Goal: Use online tool/utility: Use online tool/utility

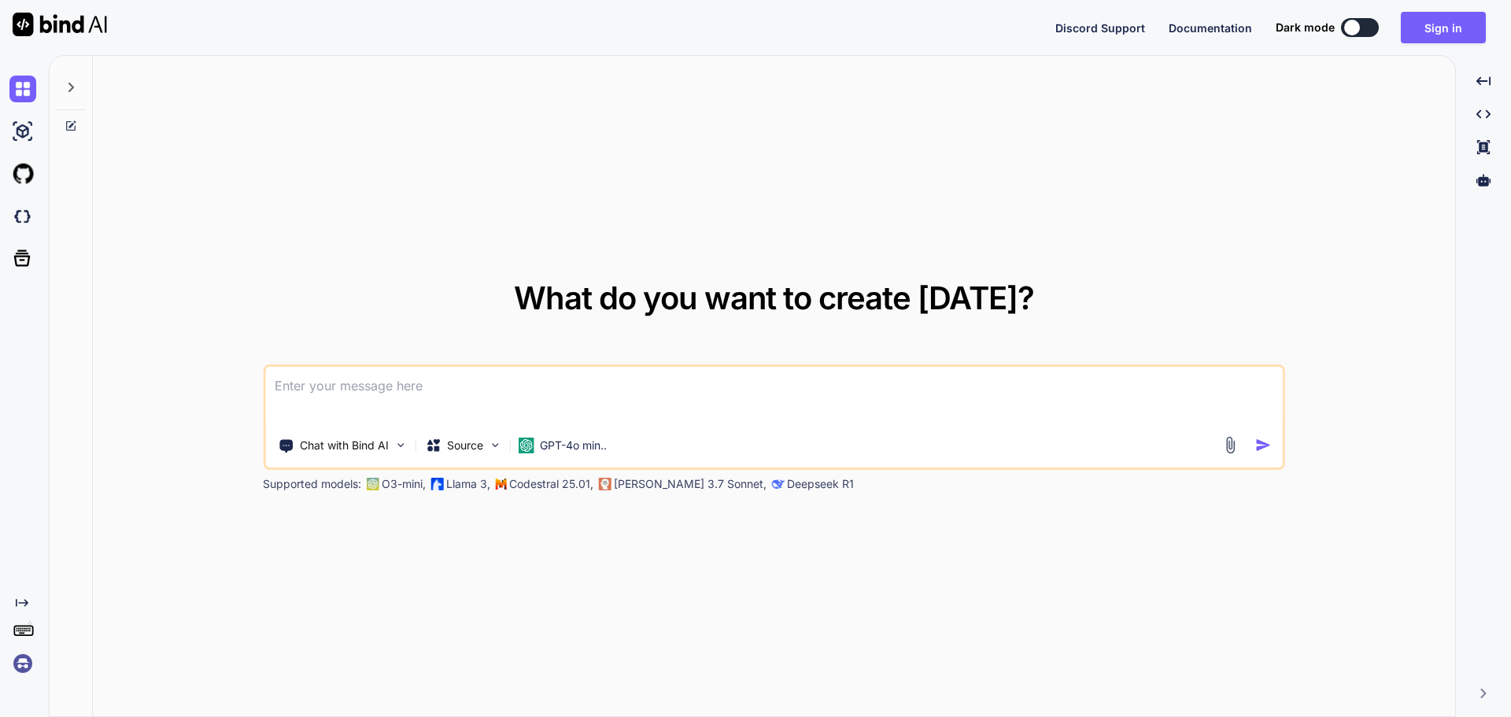
type textarea "x"
click at [1466, 21] on button "Sign in" at bounding box center [1442, 27] width 85 height 31
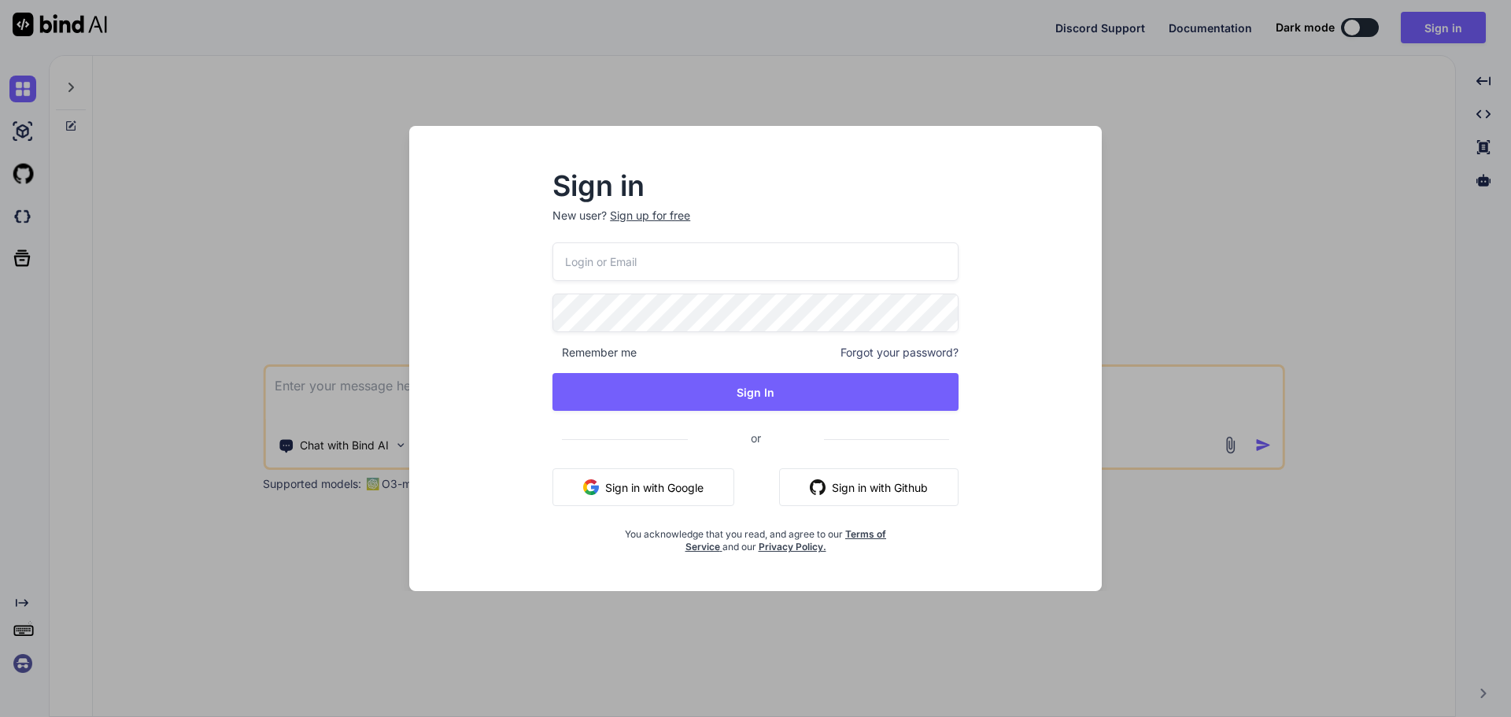
click at [619, 251] on input "email" at bounding box center [755, 261] width 406 height 39
paste input "[EMAIL_ADDRESS][DOMAIN_NAME]"
type input "[EMAIL_ADDRESS][DOMAIN_NAME]"
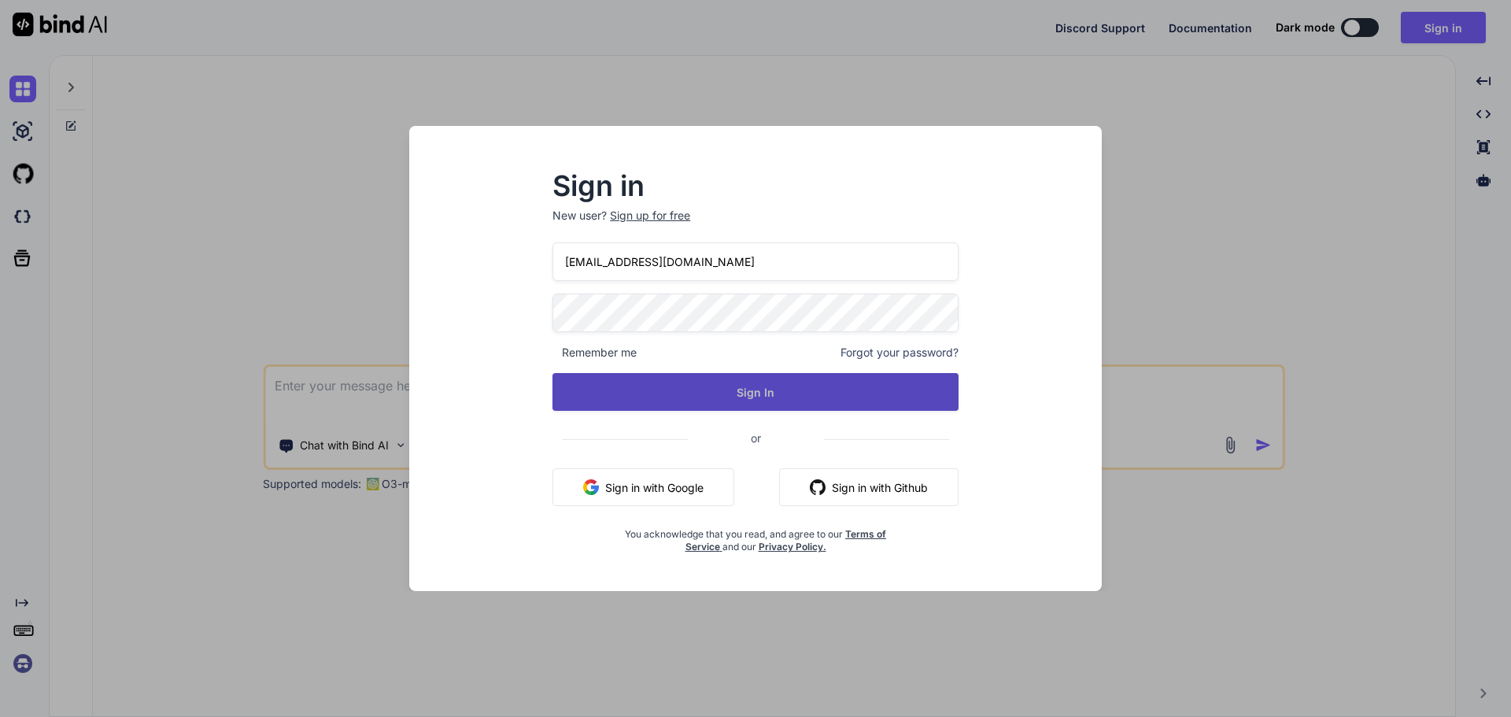
click at [565, 380] on button "Sign In" at bounding box center [755, 392] width 406 height 38
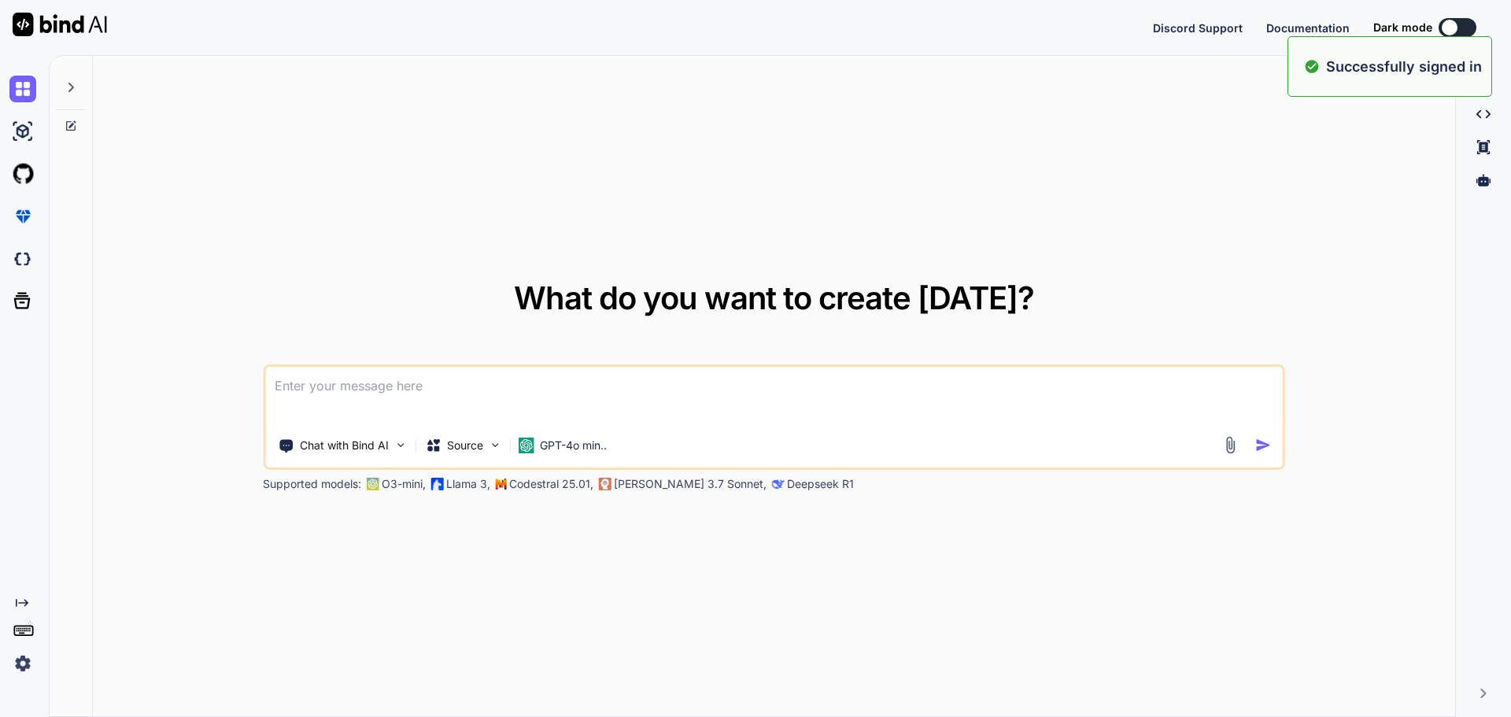
type textarea "x"
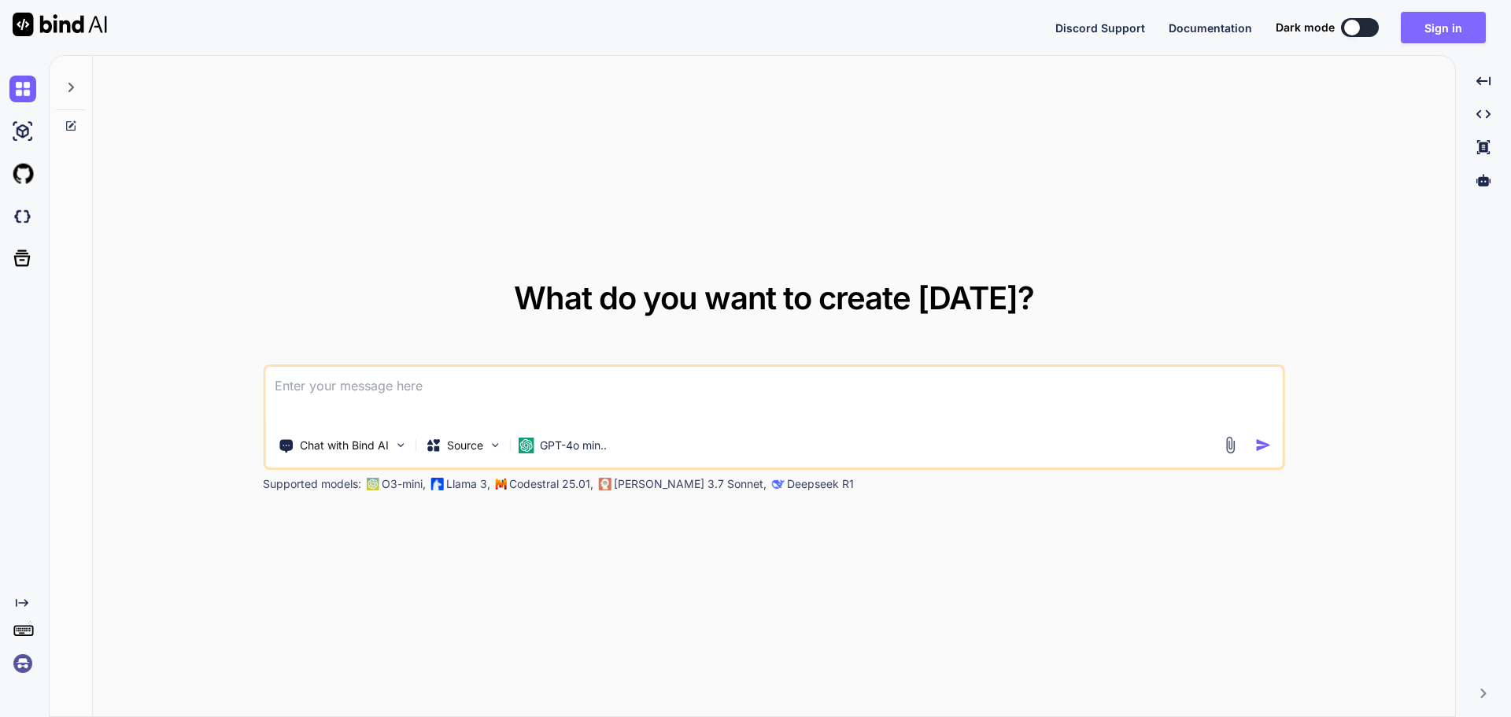
click at [1456, 22] on button "Sign in" at bounding box center [1442, 27] width 85 height 31
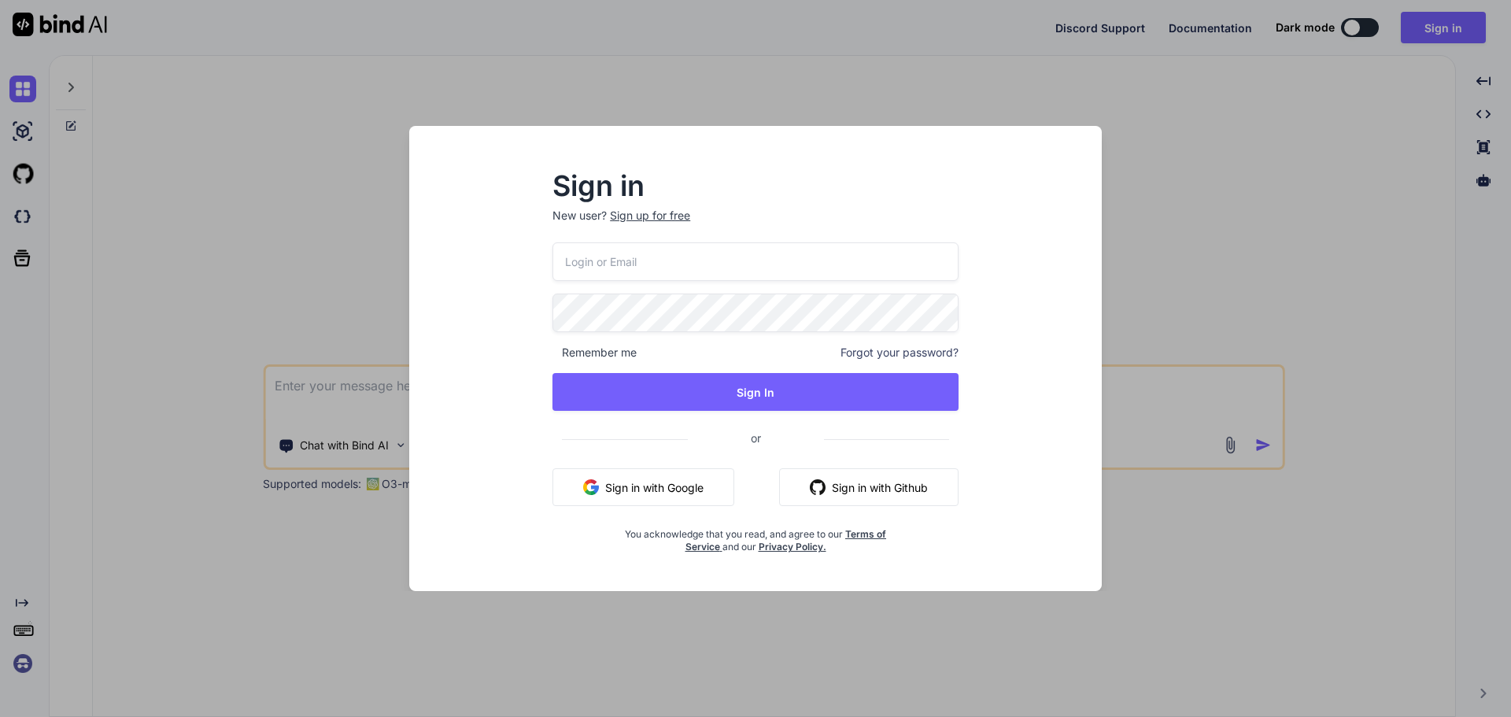
click at [622, 253] on input "email" at bounding box center [755, 261] width 406 height 39
paste input "[EMAIL_ADDRESS][DOMAIN_NAME]"
type input "[EMAIL_ADDRESS][DOMAIN_NAME]"
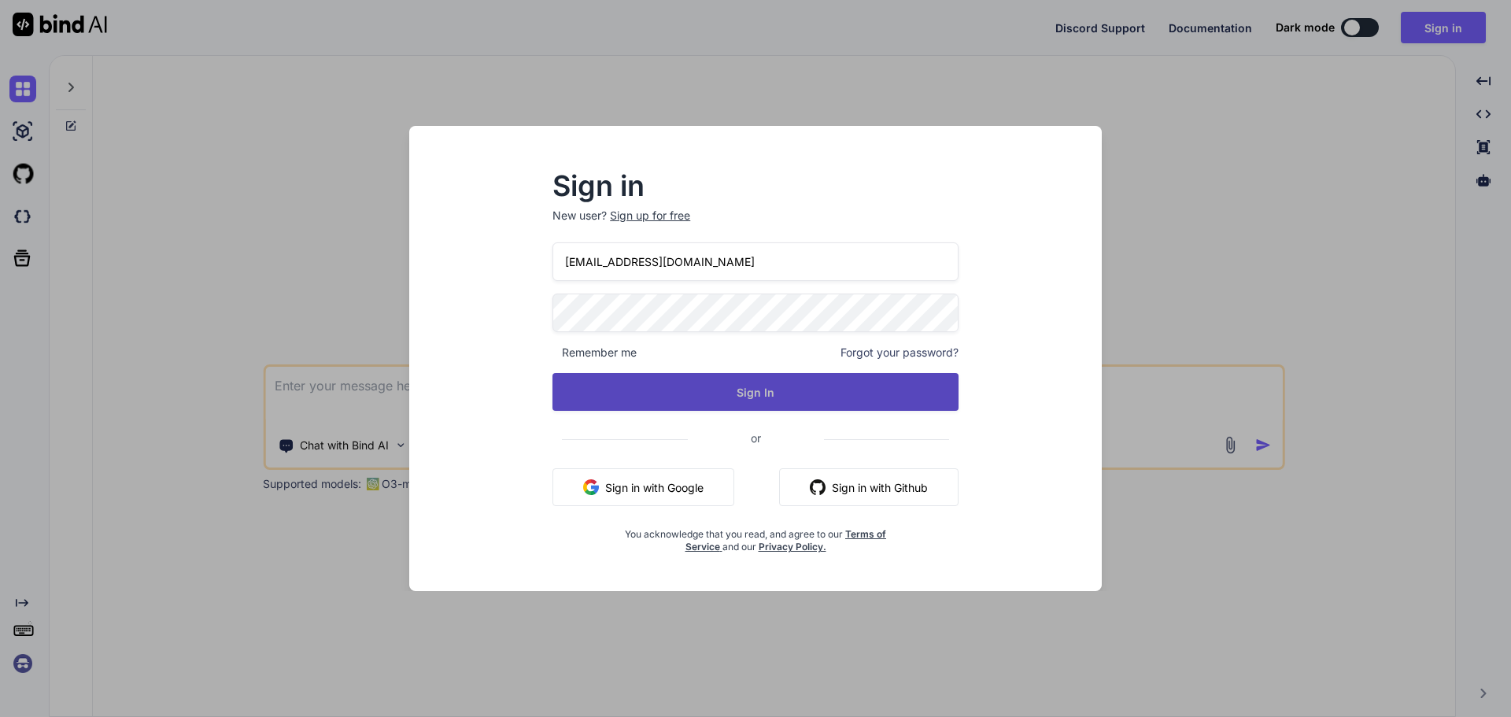
click at [601, 380] on button "Sign In" at bounding box center [755, 392] width 406 height 38
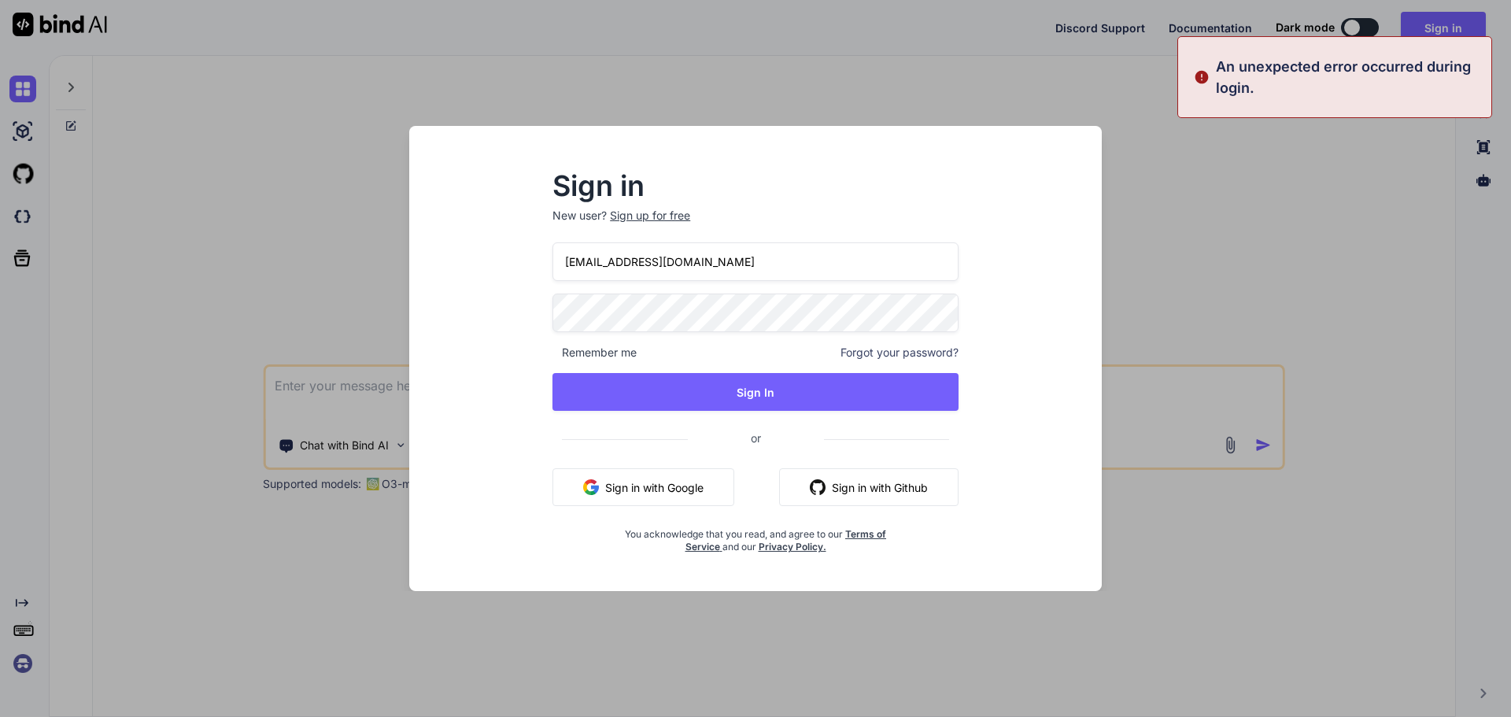
click at [382, 323] on div "Sign in New user? Sign up for free [EMAIL_ADDRESS][DOMAIN_NAME] Remember me For…" at bounding box center [755, 358] width 755 height 465
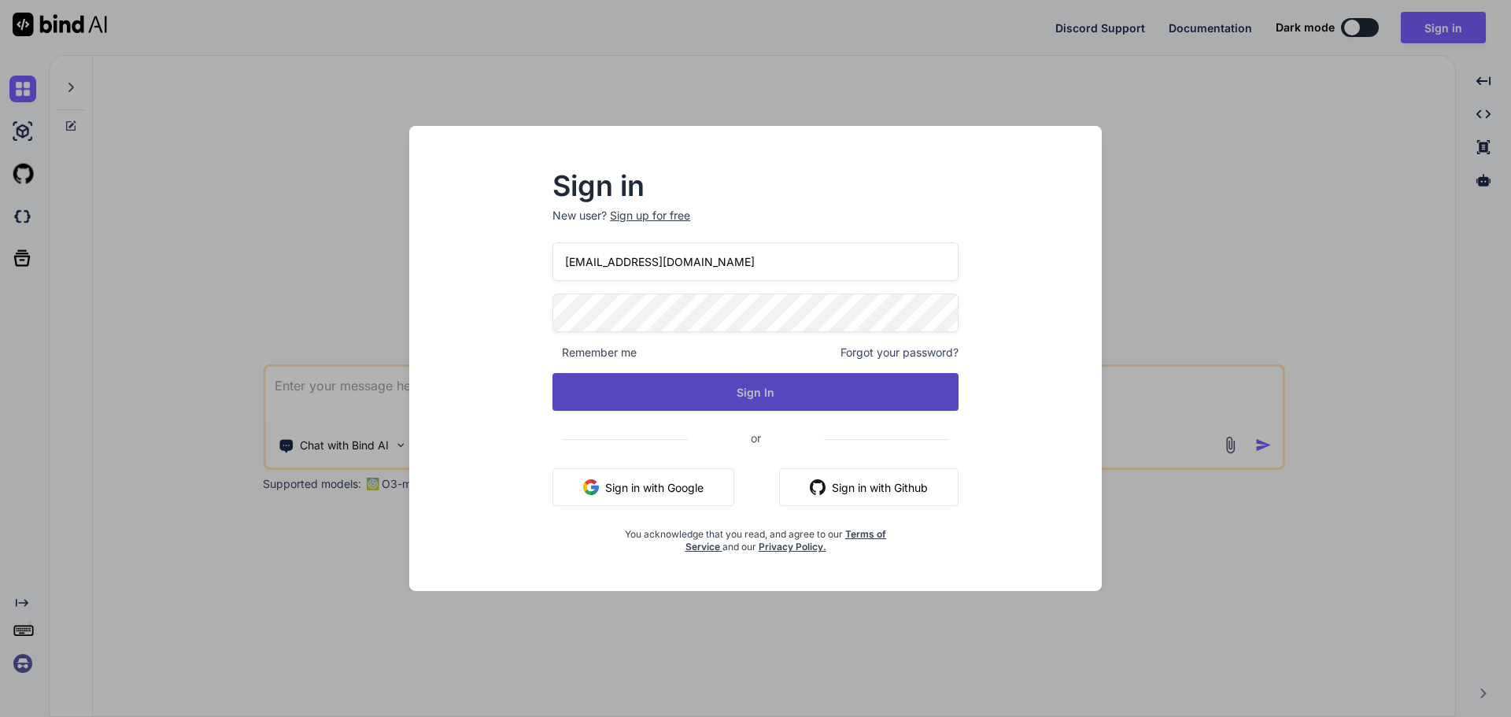
click at [891, 397] on button "Sign In" at bounding box center [755, 392] width 406 height 38
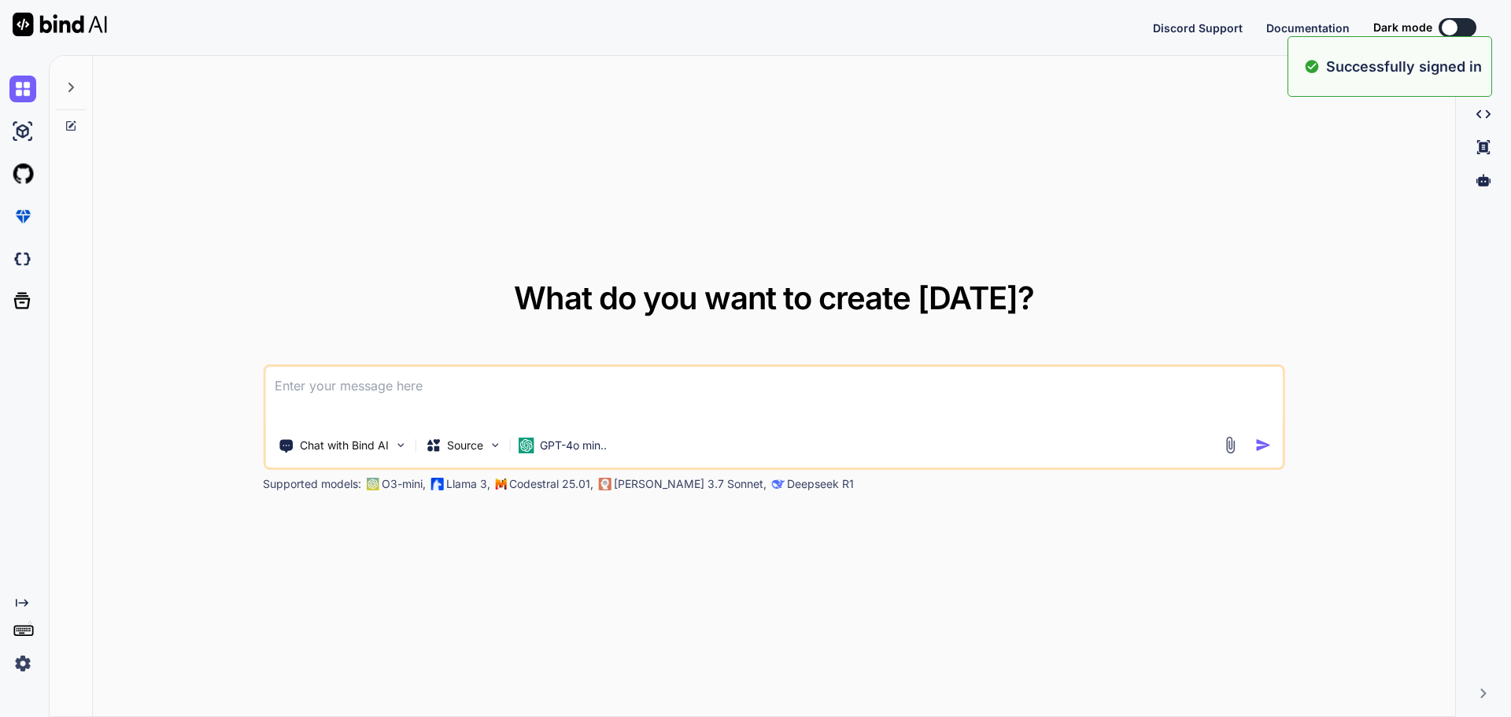
type textarea "x"
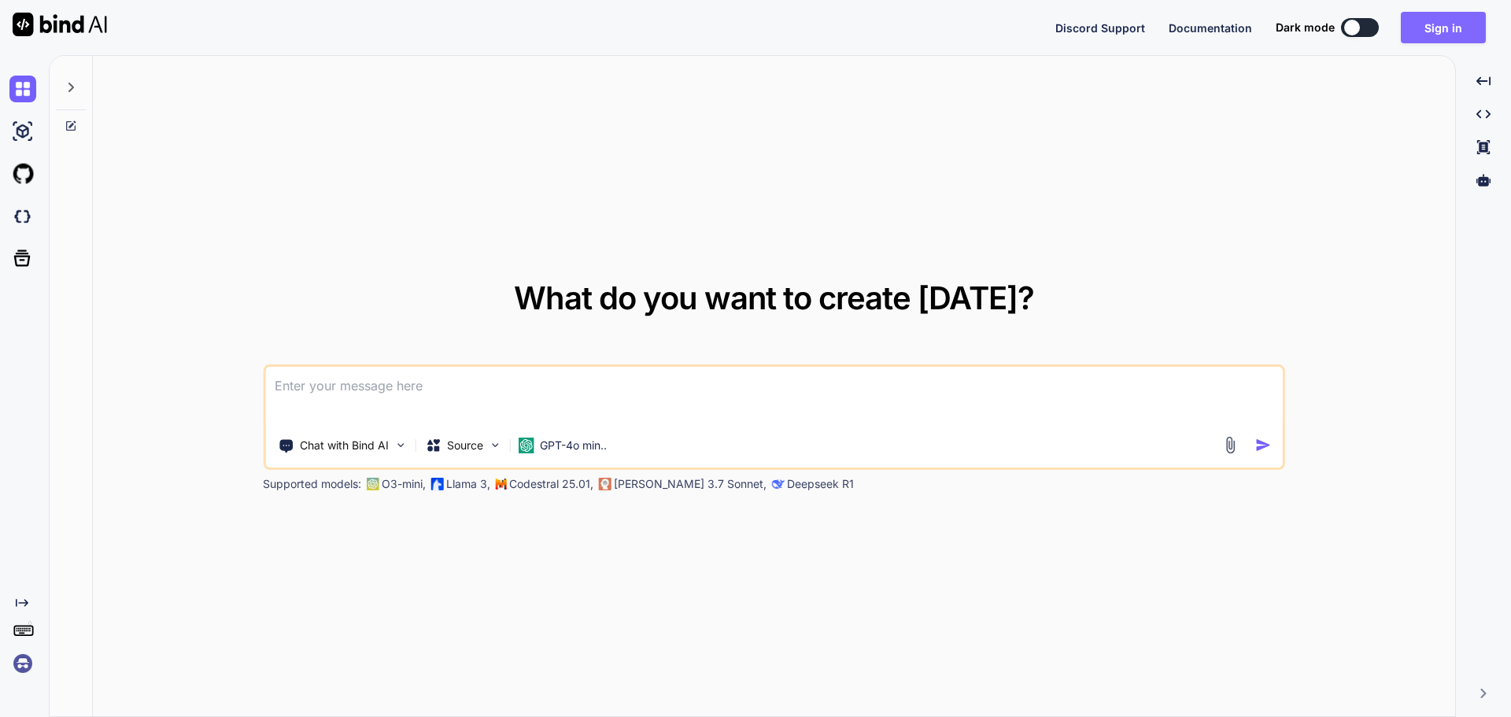
click at [1442, 25] on button "Sign in" at bounding box center [1442, 27] width 85 height 31
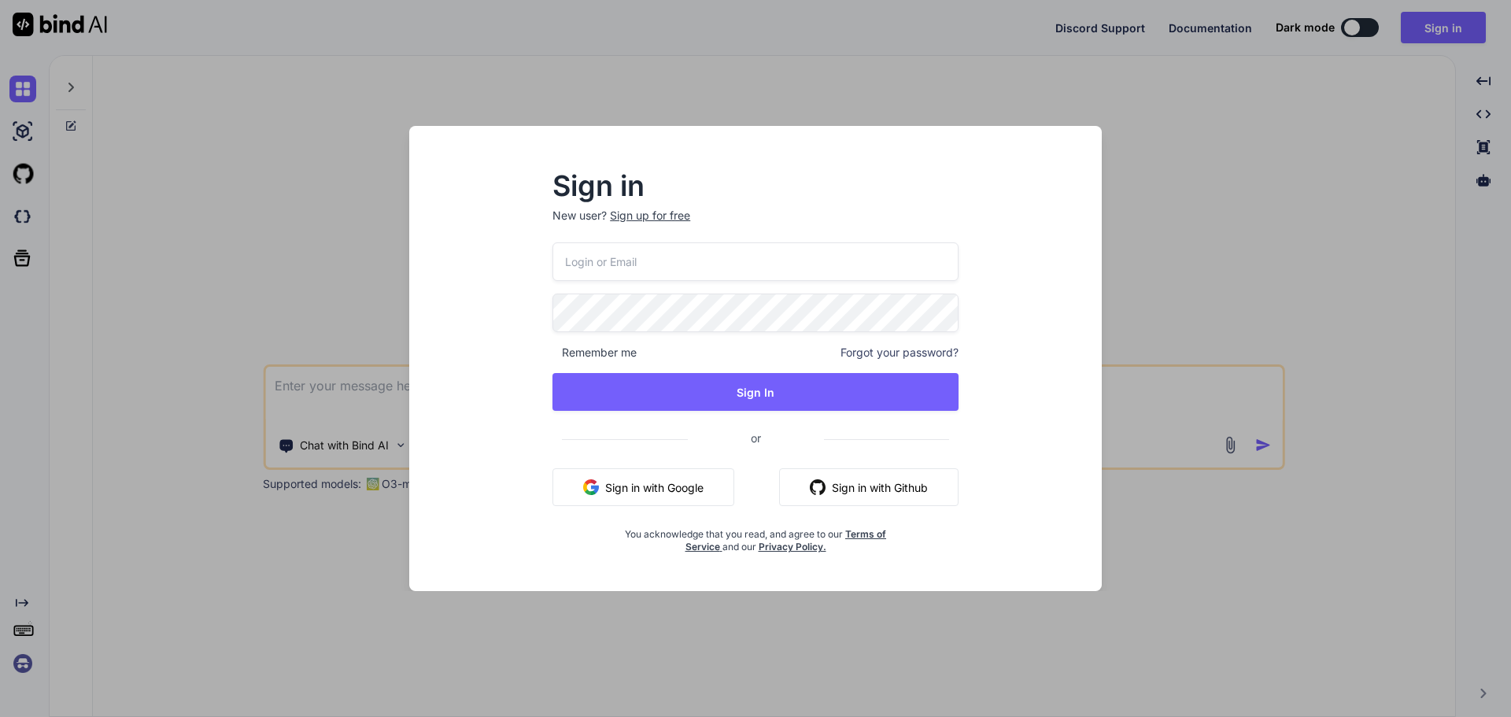
click at [642, 257] on input "email" at bounding box center [755, 261] width 406 height 39
paste input "[EMAIL_ADDRESS][DOMAIN_NAME]"
type input "[EMAIL_ADDRESS][DOMAIN_NAME]"
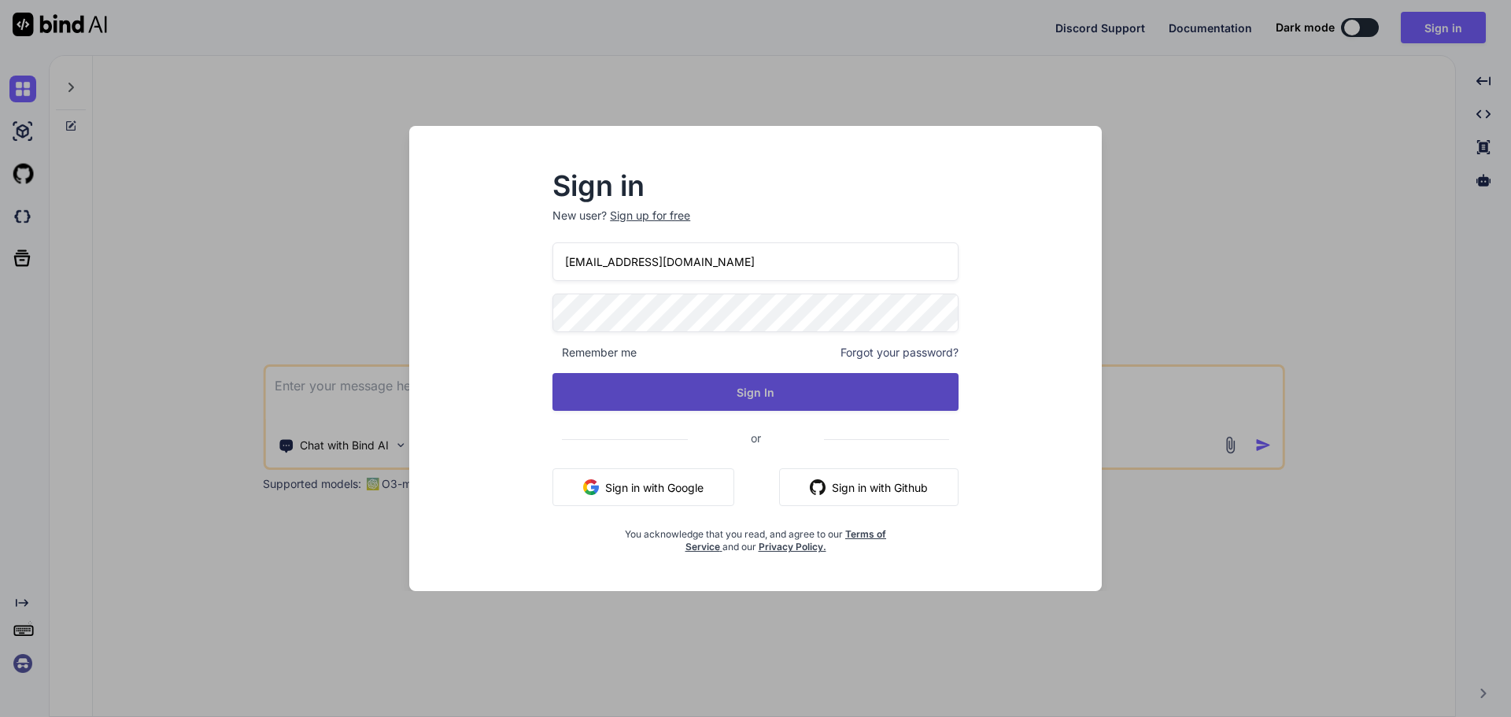
click at [569, 391] on button "Sign In" at bounding box center [755, 392] width 406 height 38
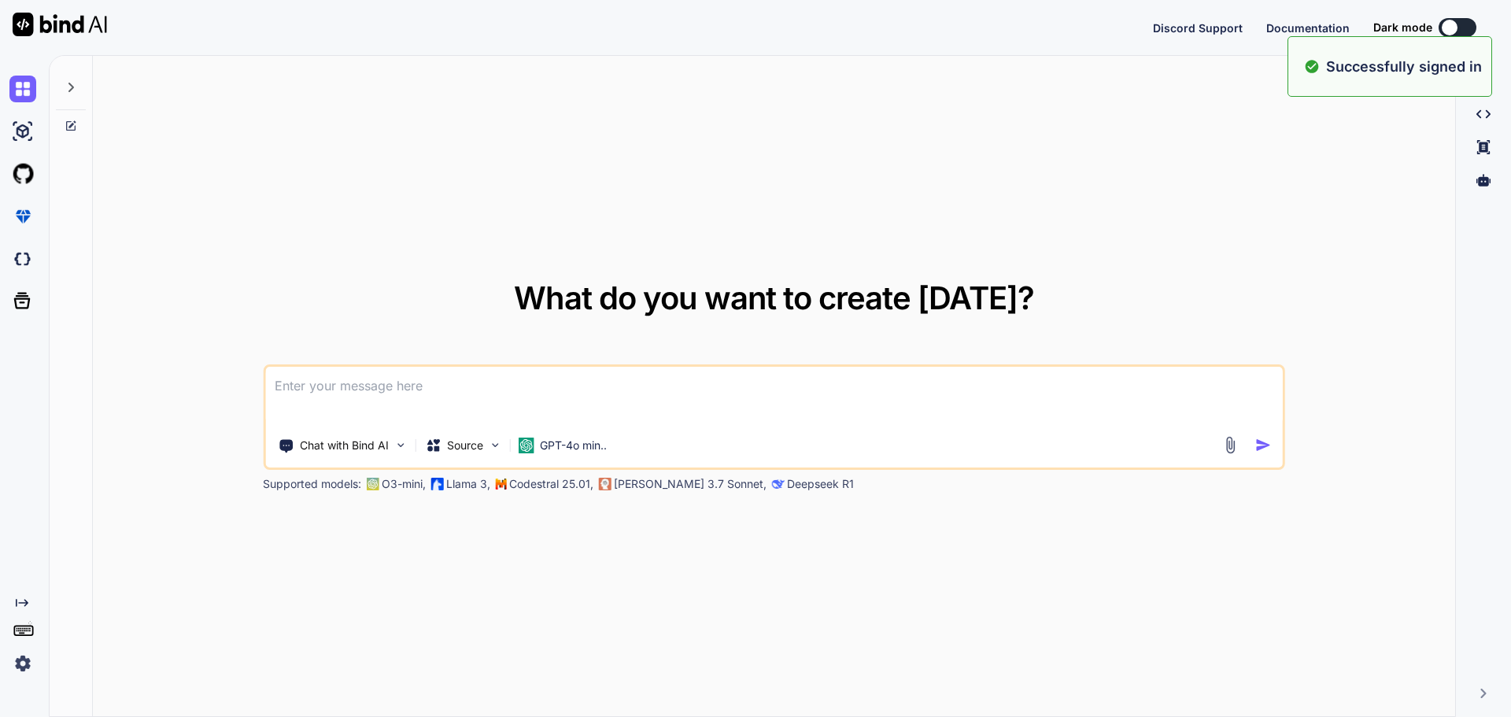
type textarea "x"
click at [559, 381] on textarea at bounding box center [773, 396] width 1017 height 58
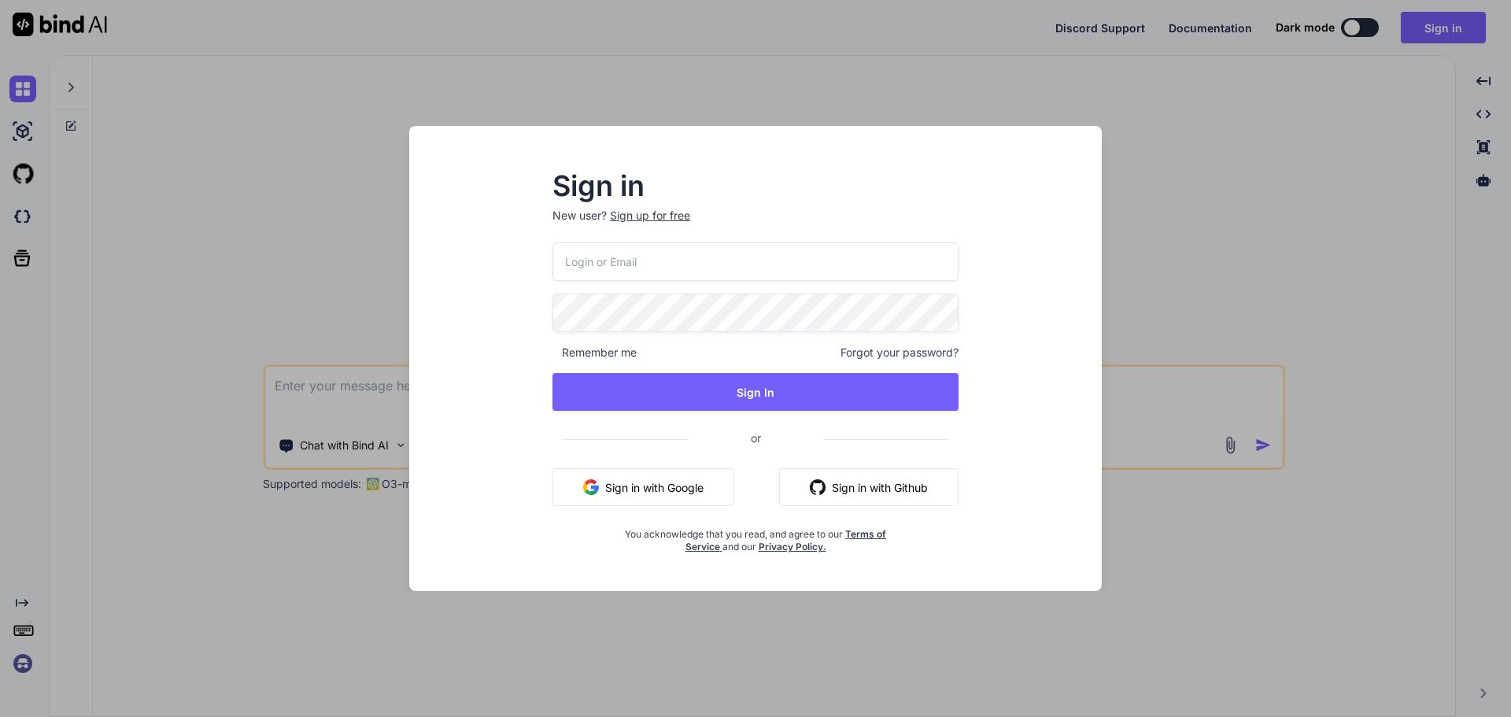
click at [676, 251] on input "email" at bounding box center [755, 261] width 406 height 39
paste input "[EMAIL_ADDRESS][DOMAIN_NAME]"
type input "[EMAIL_ADDRESS][DOMAIN_NAME]"
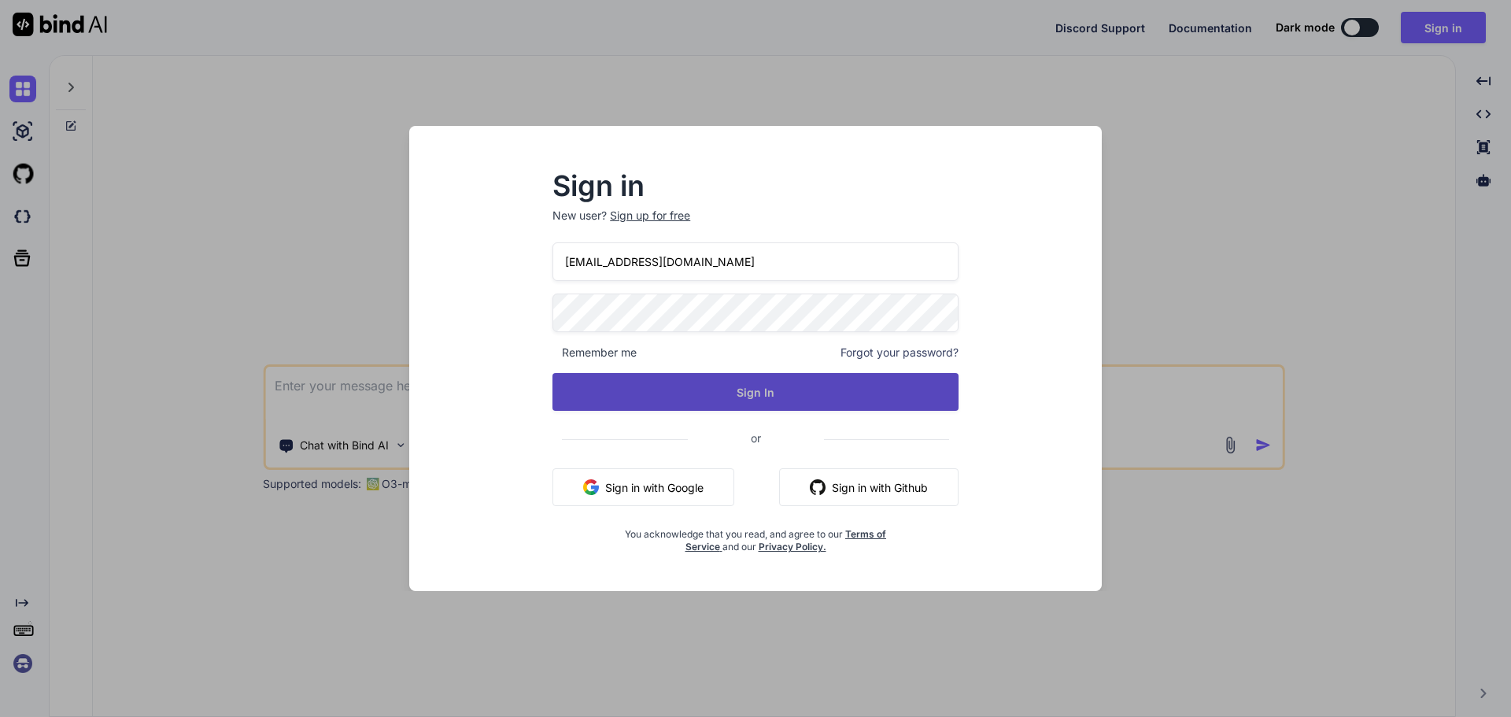
click at [579, 386] on button "Sign In" at bounding box center [755, 392] width 406 height 38
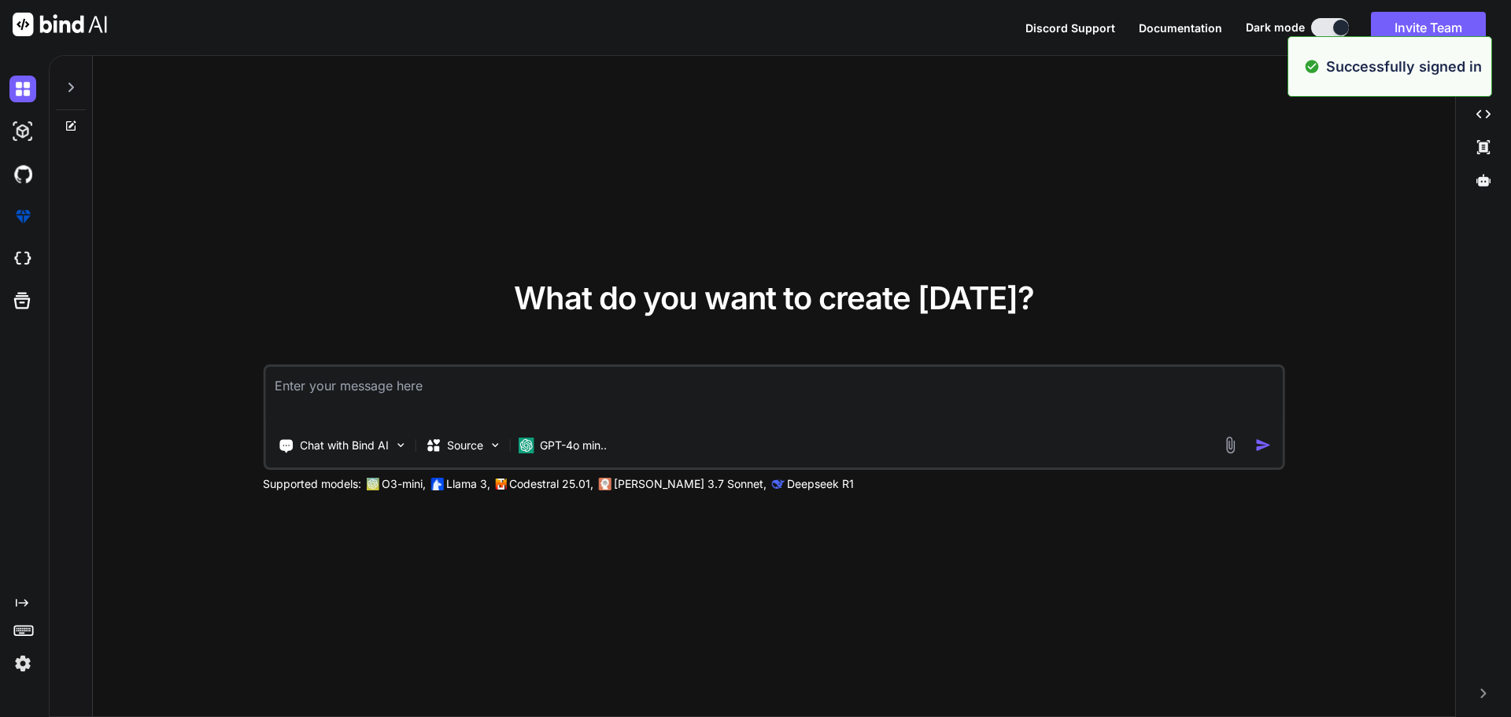
type textarea "x"
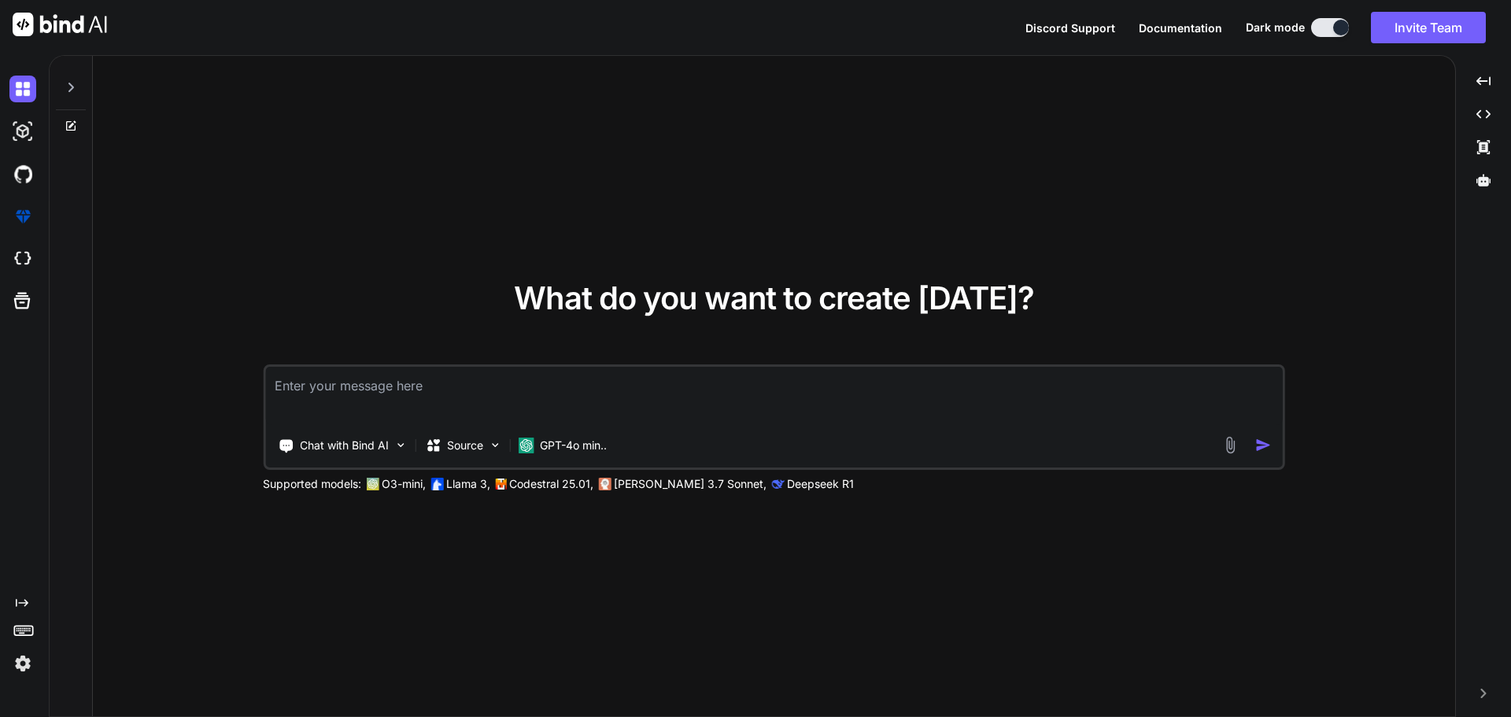
click at [381, 400] on textarea at bounding box center [773, 396] width 1017 height 58
paste textarea "@model InfraredIV.Core.WebResponseModel.DoctorProfileResponseModel <body> <inpu…"
type textarea "@model InfraredIV.Core.WebResponseModel.DoctorProfileResponseModel <body> <inpu…"
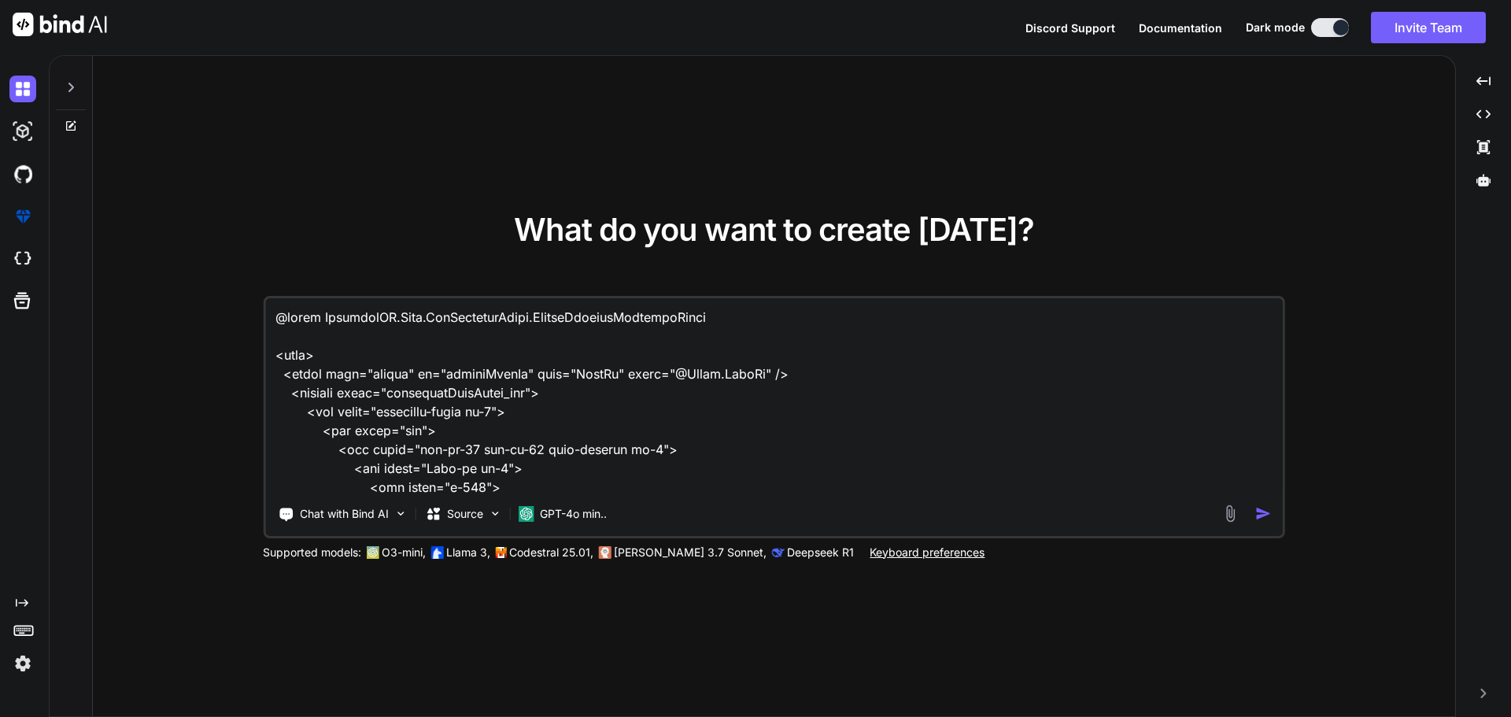
scroll to position [7895, 0]
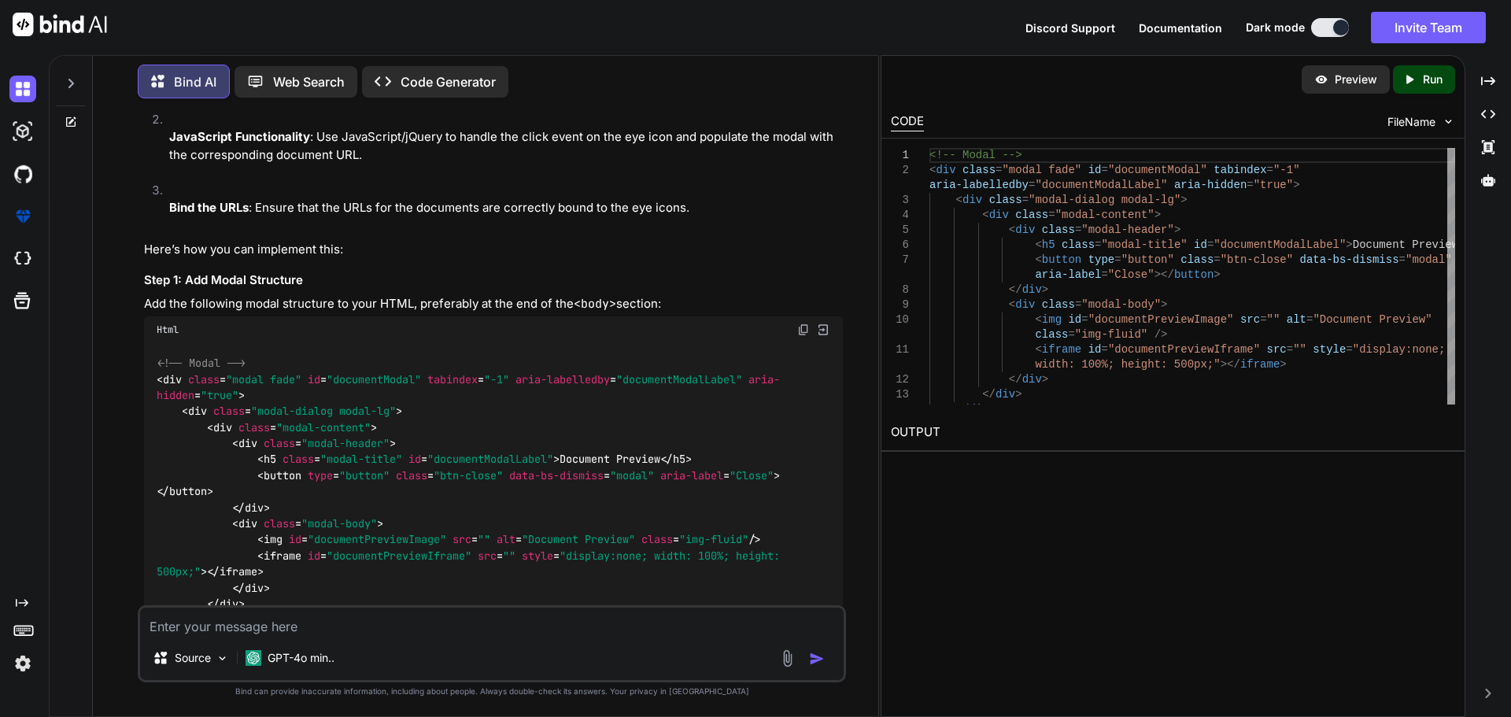
scroll to position [2754, 0]
click at [800, 324] on img at bounding box center [803, 330] width 13 height 13
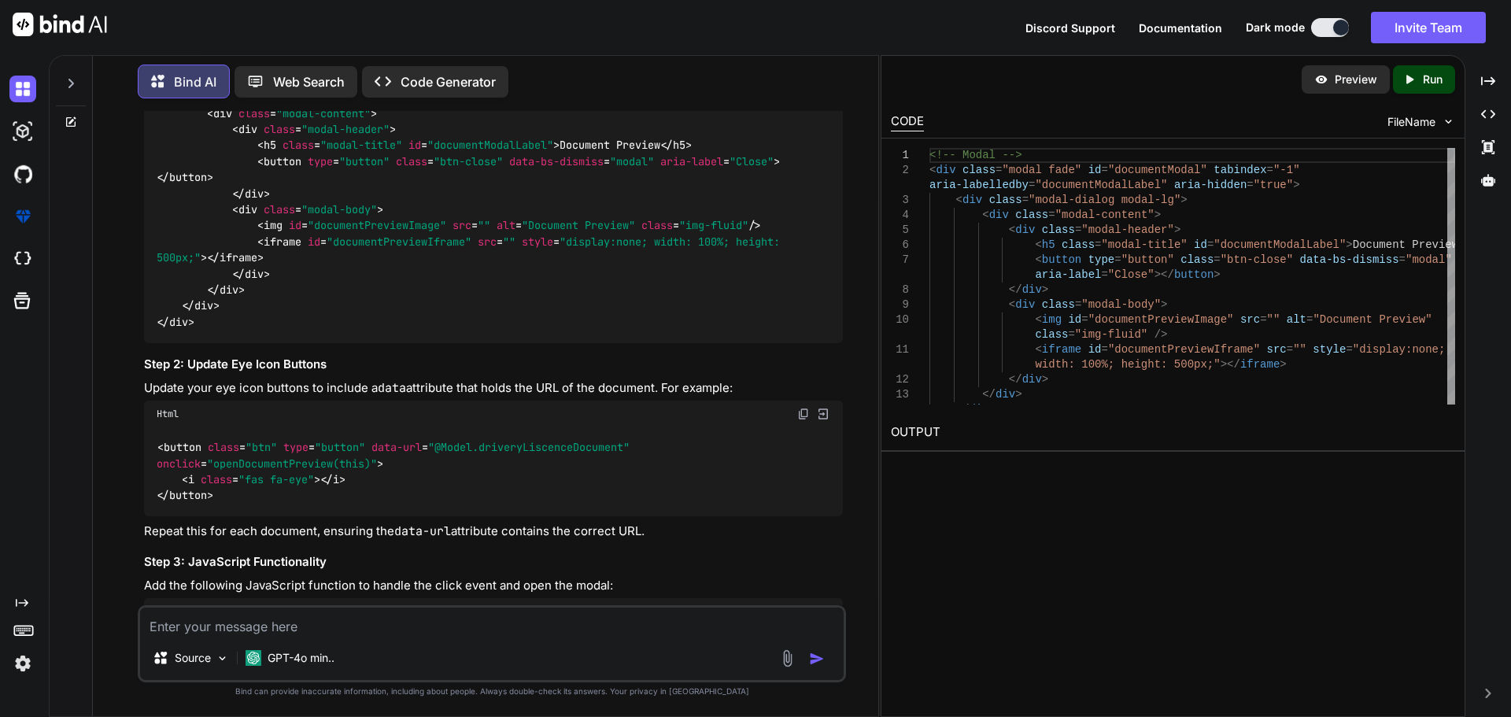
click at [801, 408] on img at bounding box center [803, 414] width 13 height 13
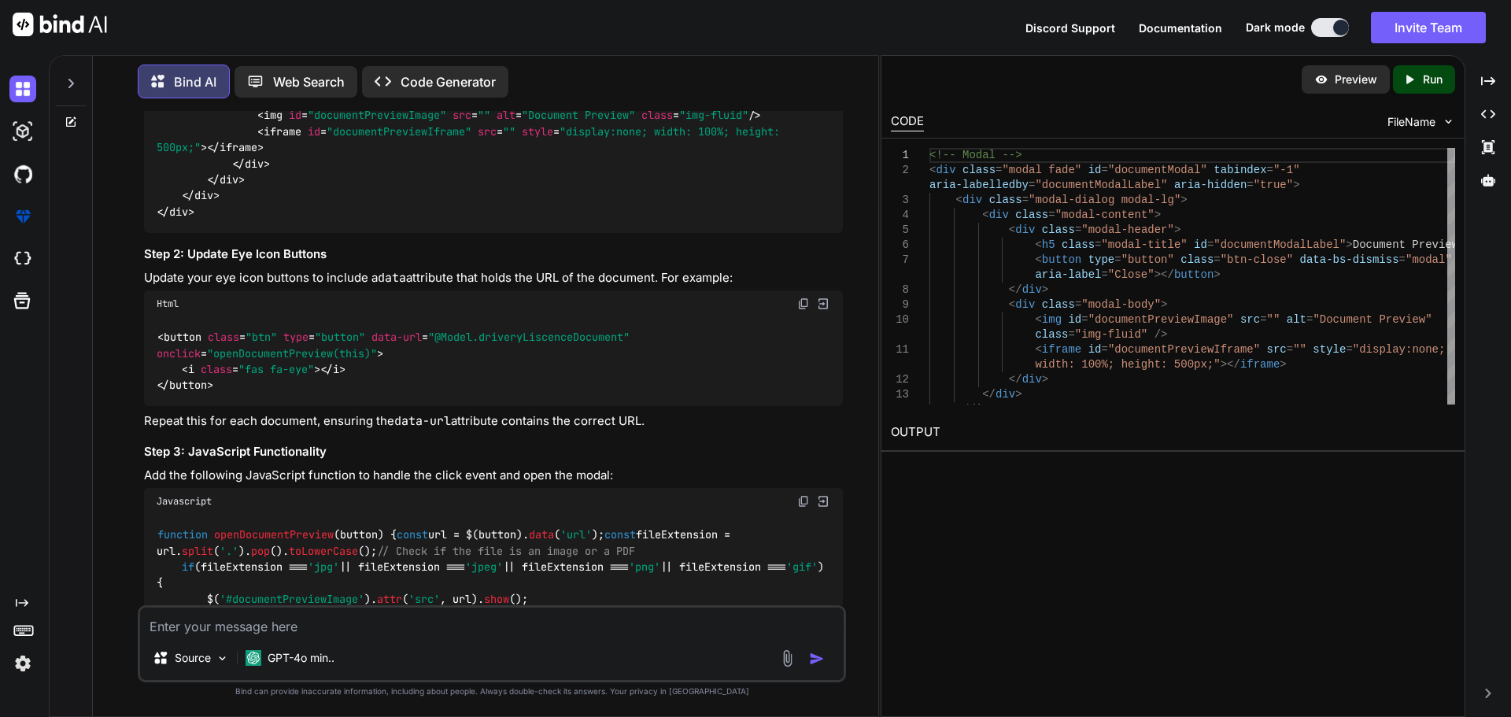
scroll to position [3383, 0]
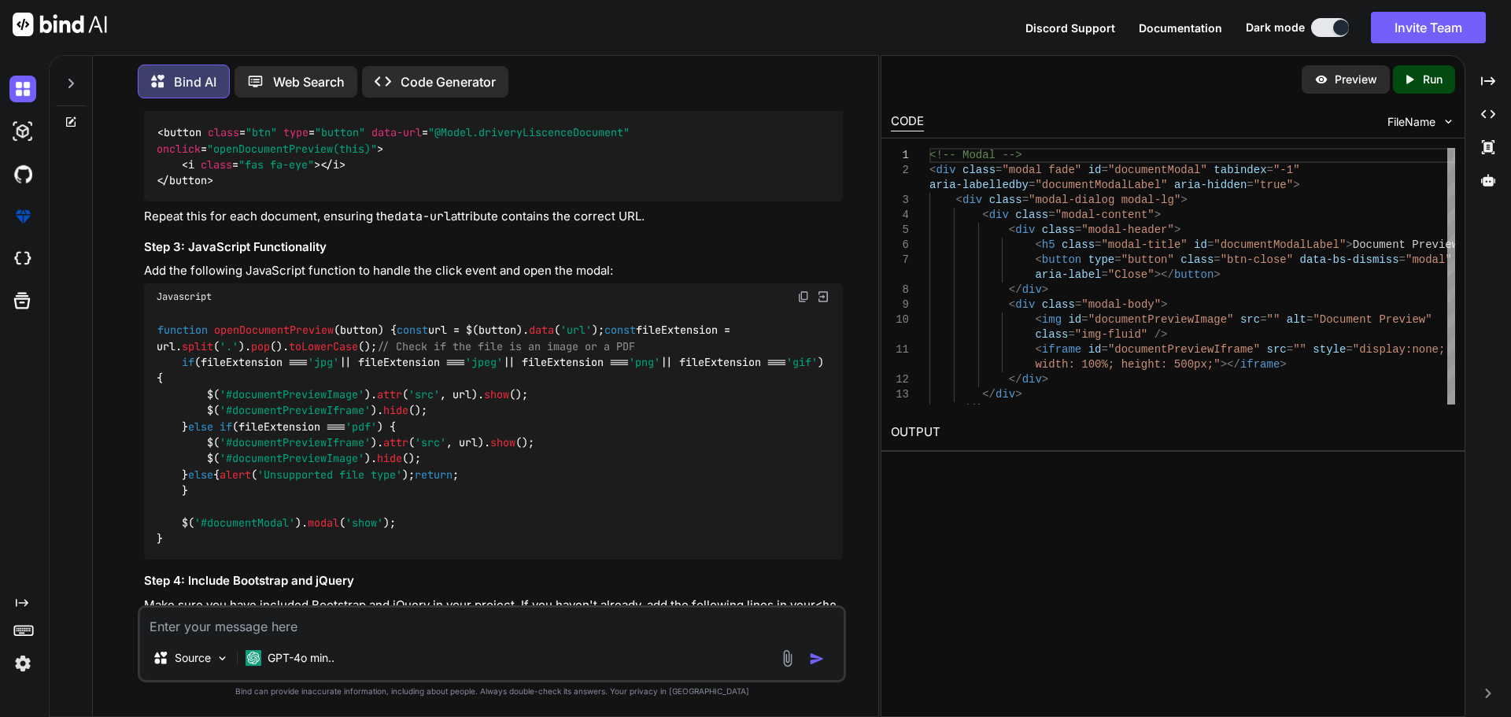
click at [801, 290] on img at bounding box center [803, 296] width 13 height 13
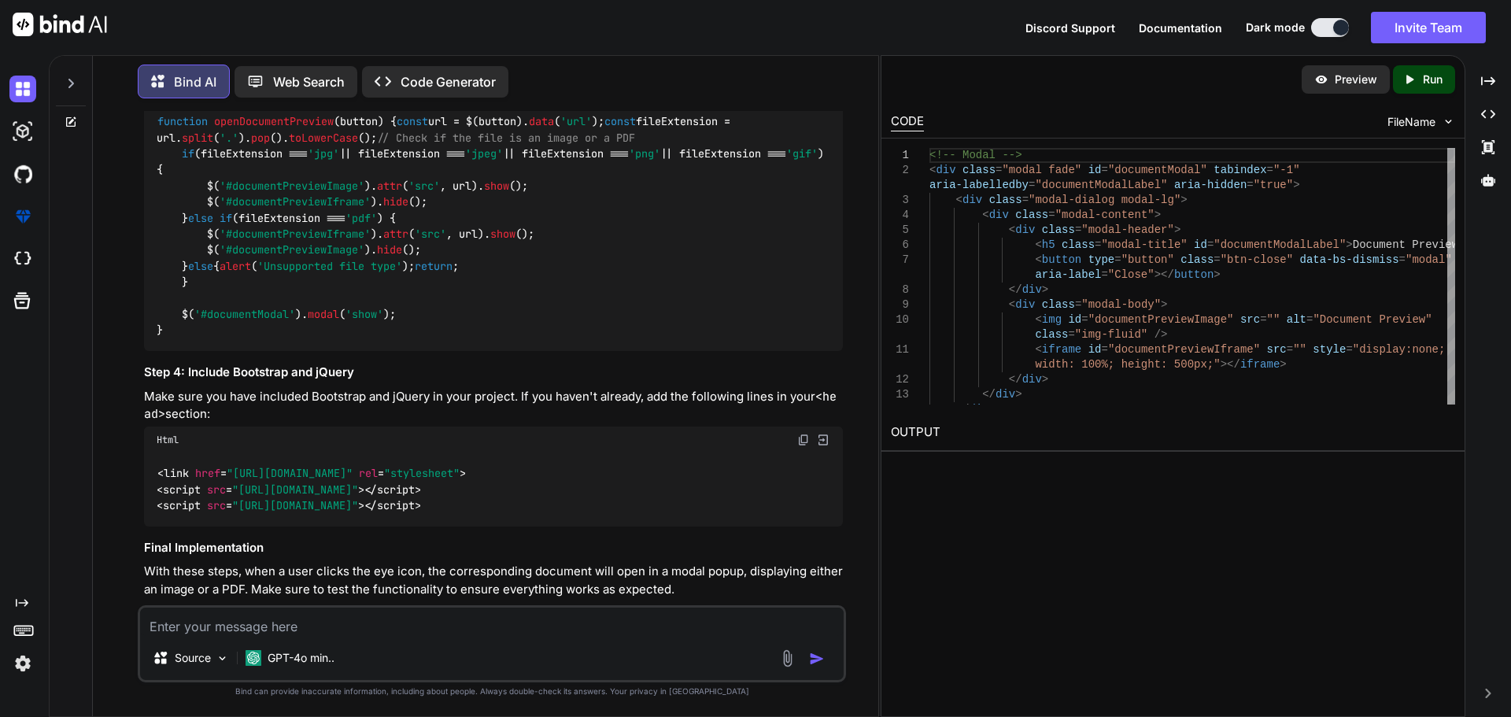
scroll to position [3619, 0]
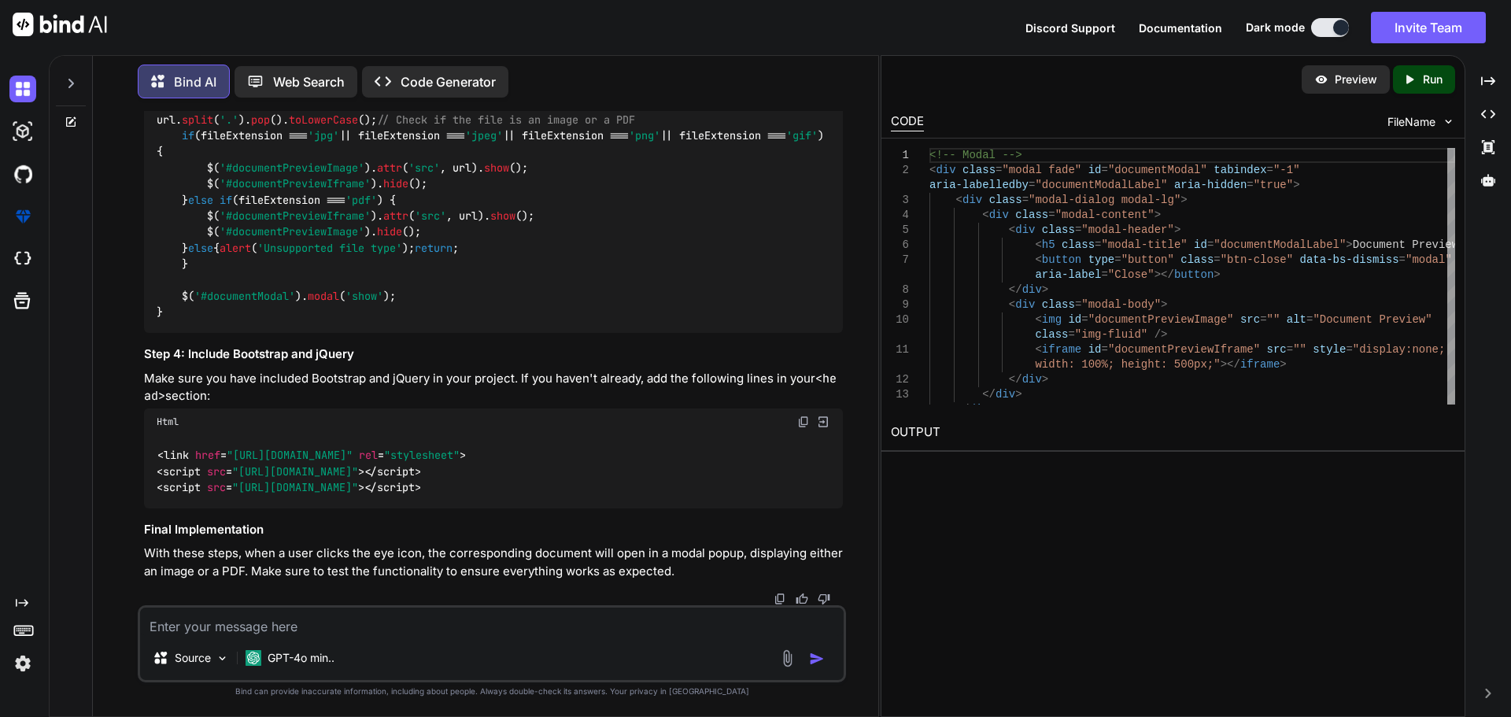
click at [190, 623] on textarea at bounding box center [491, 621] width 703 height 28
click at [802, 425] on img at bounding box center [803, 421] width 13 height 13
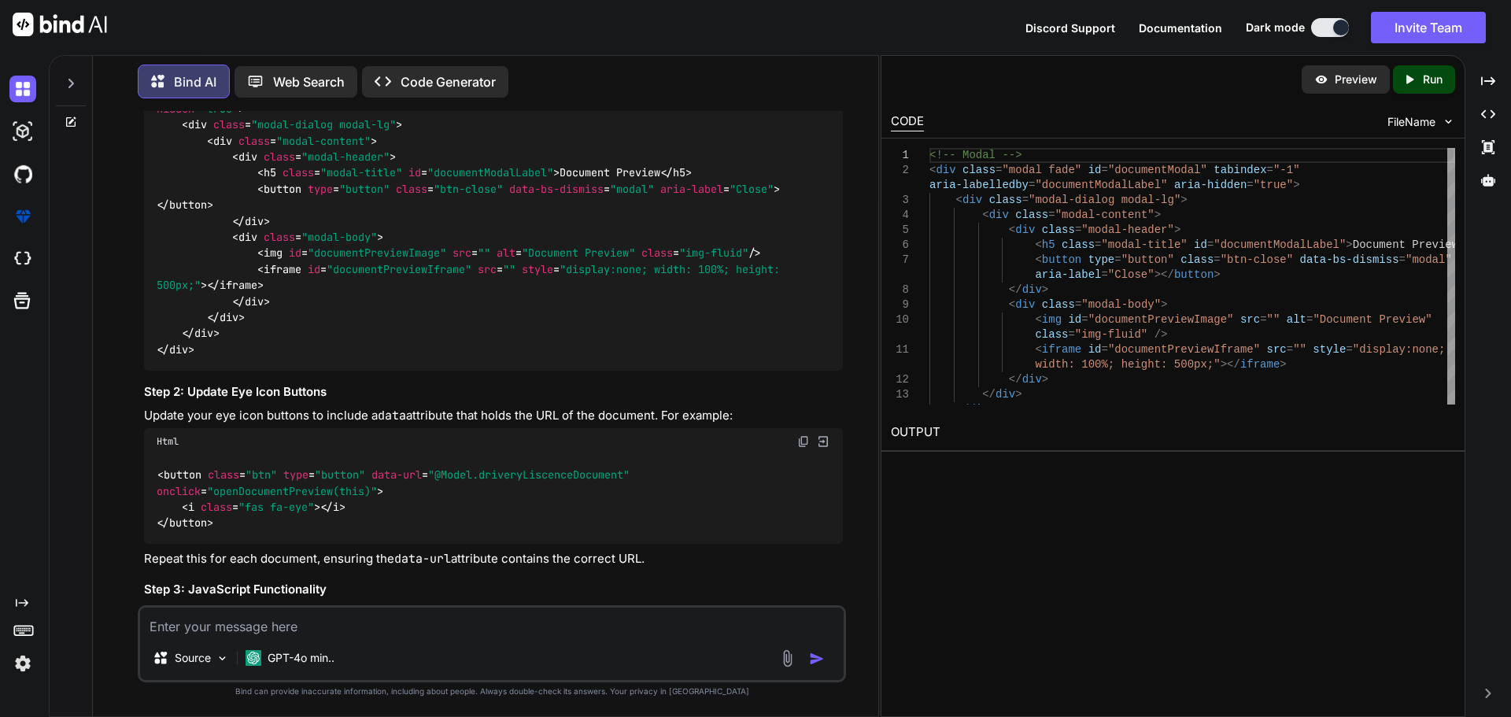
scroll to position [3068, 0]
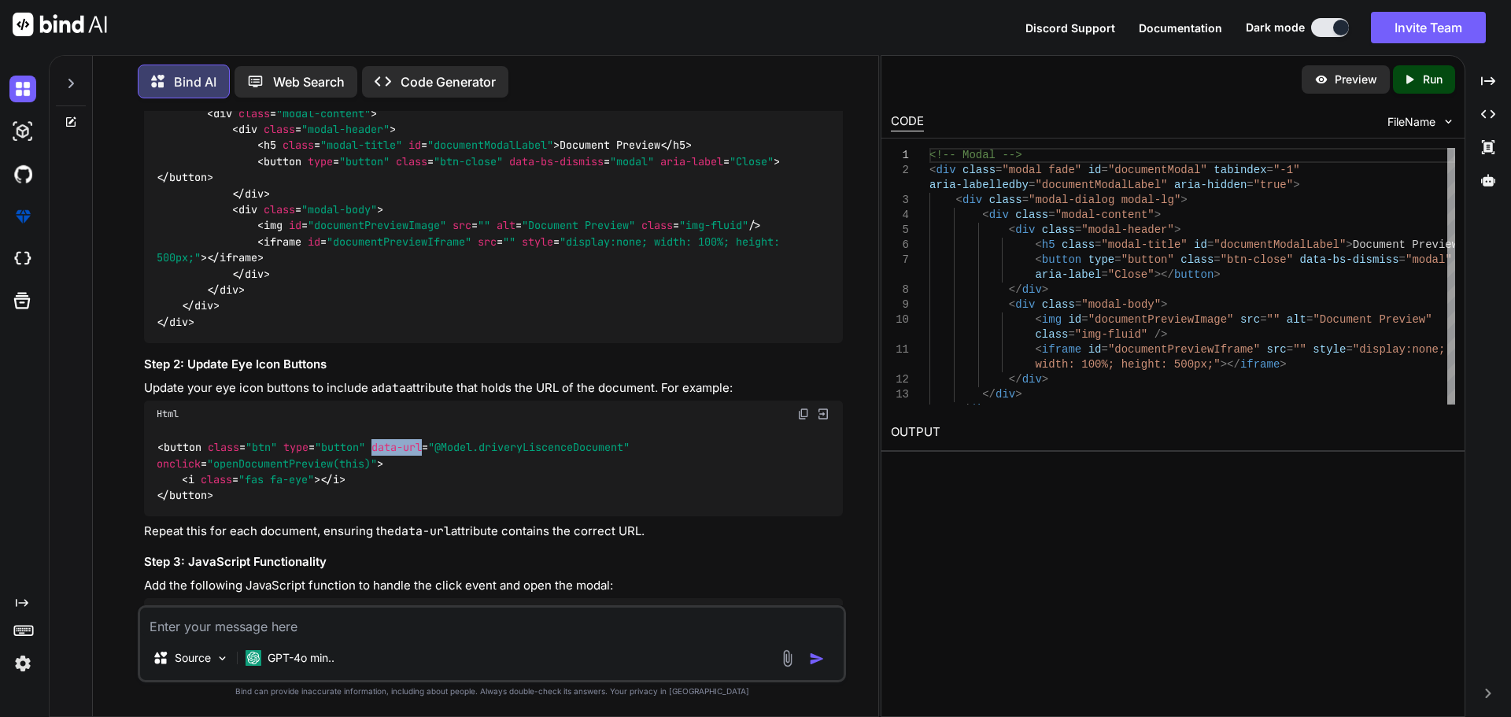
drag, startPoint x: 375, startPoint y: 379, endPoint x: 426, endPoint y: 375, distance: 50.5
click at [422, 441] on span "data-url" at bounding box center [396, 448] width 50 height 14
copy span "data-url"
click at [422, 614] on textarea at bounding box center [491, 621] width 703 height 28
paste textarea "i just made little chage <button class="btn" type="button" value="@Model.driver…"
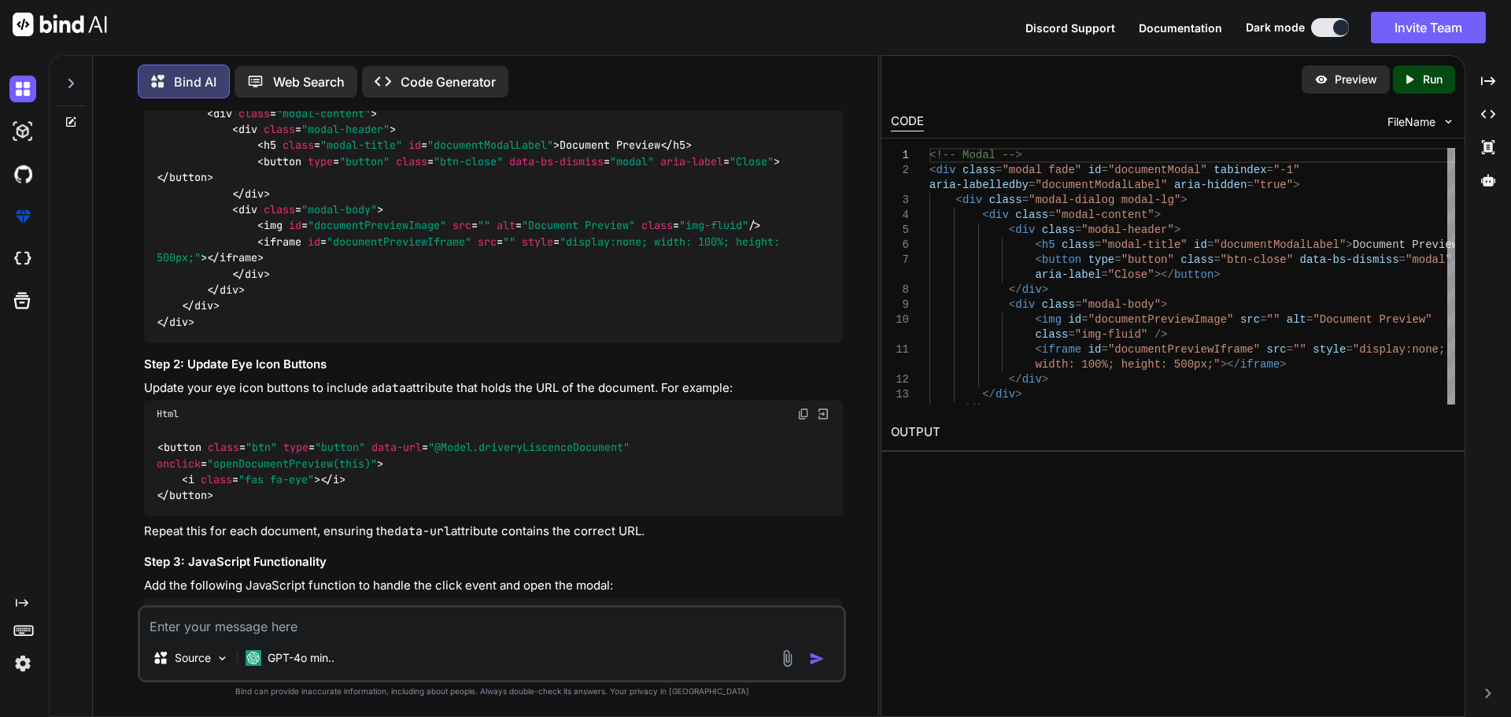
type textarea "i just made little chage <button class="btn" type="button" value="@Model.driver…"
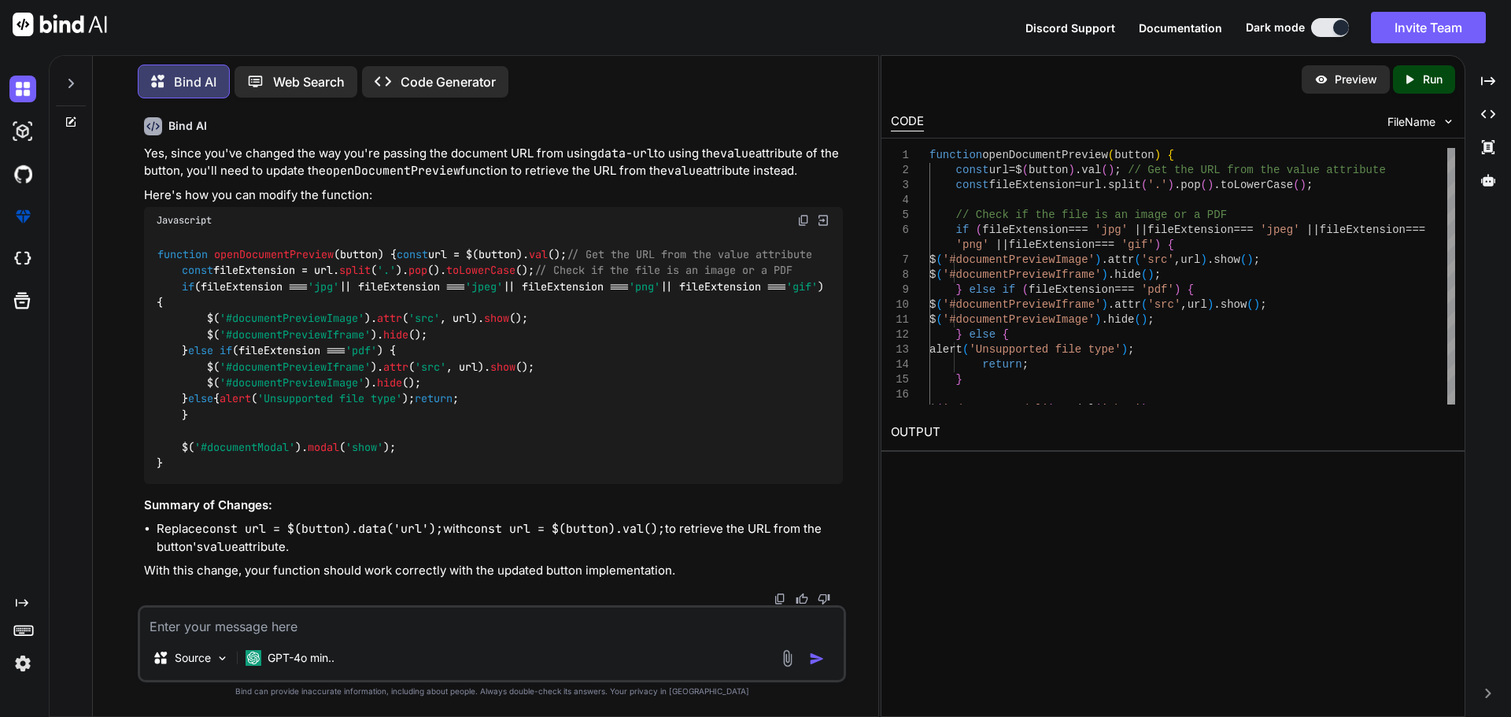
scroll to position [4204, 0]
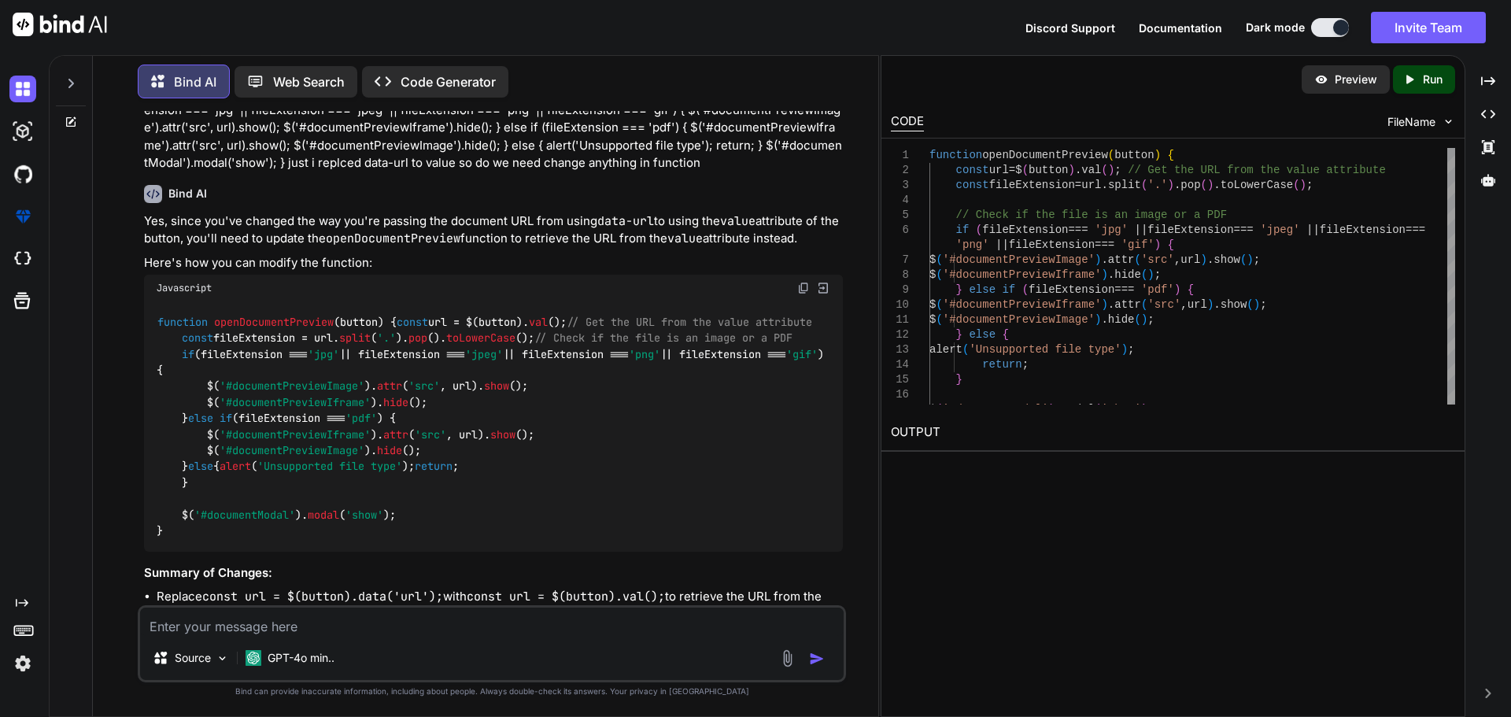
click at [802, 294] on img at bounding box center [803, 288] width 13 height 13
